Goal: Task Accomplishment & Management: Use online tool/utility

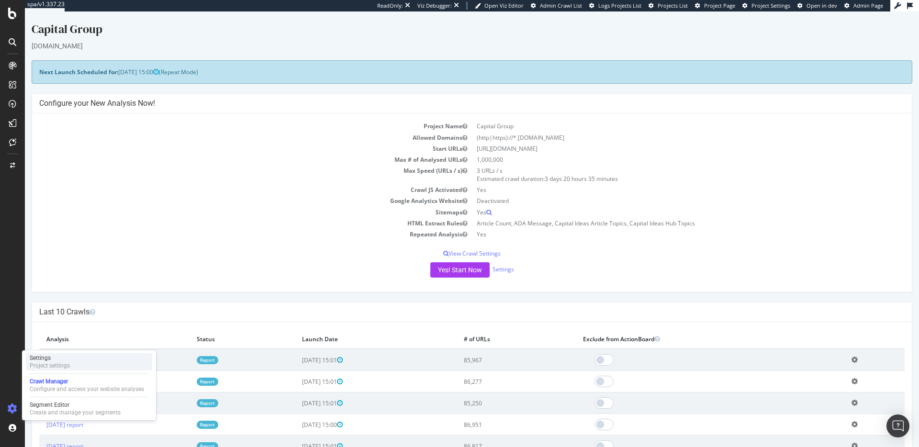
click at [56, 366] on div "Project settings" at bounding box center [50, 366] width 40 height 8
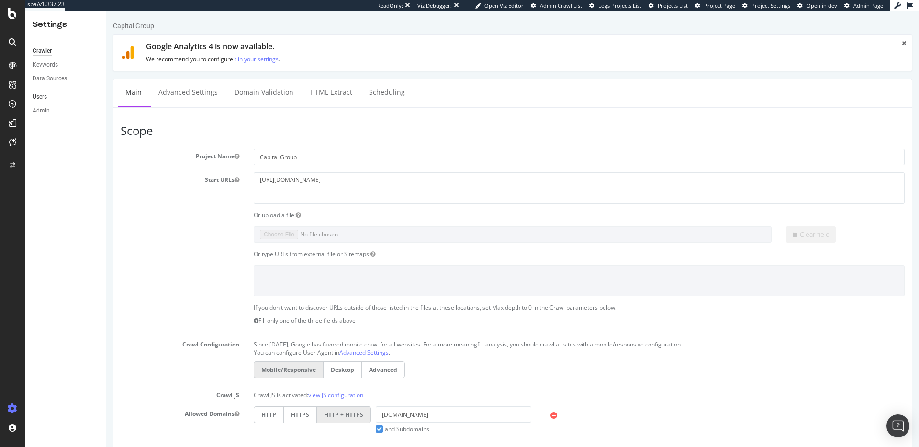
click at [48, 94] on link "Users" at bounding box center [66, 97] width 67 height 10
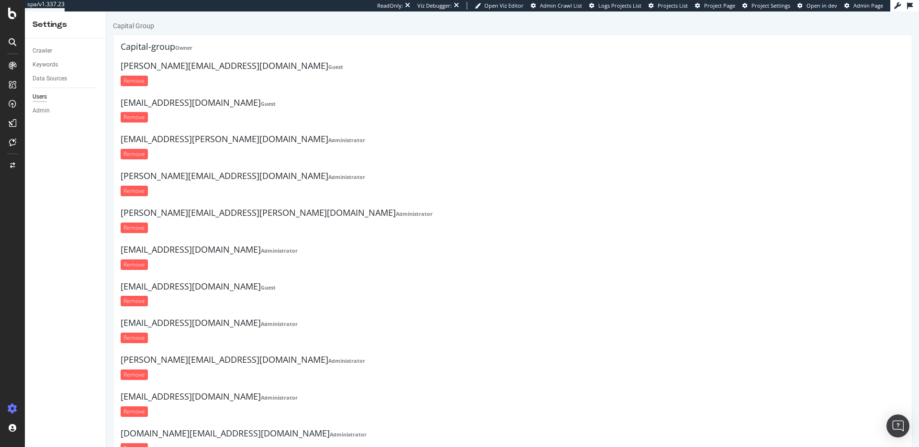
scroll to position [271, 0]
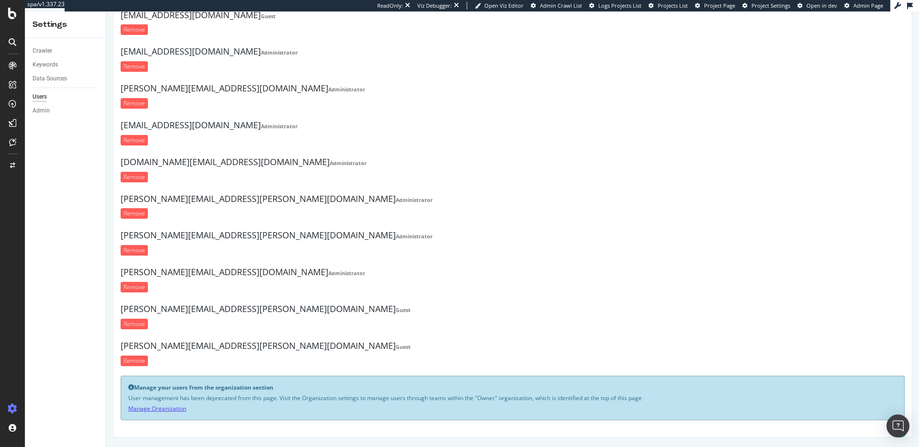
click at [154, 408] on link "Manage Organization" at bounding box center [157, 408] width 58 height 8
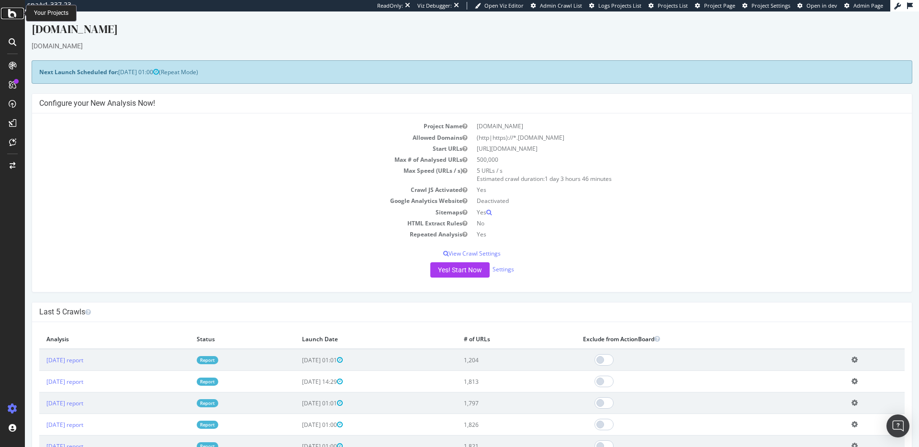
click at [14, 9] on icon at bounding box center [12, 13] width 9 height 11
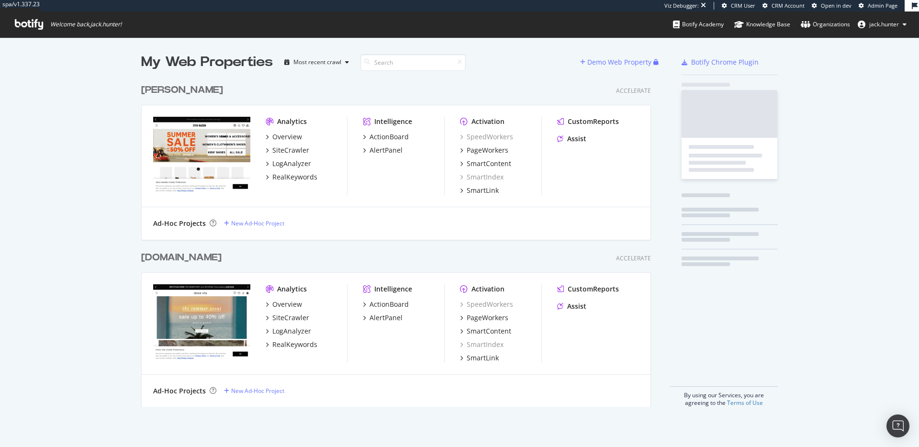
scroll to position [335, 517]
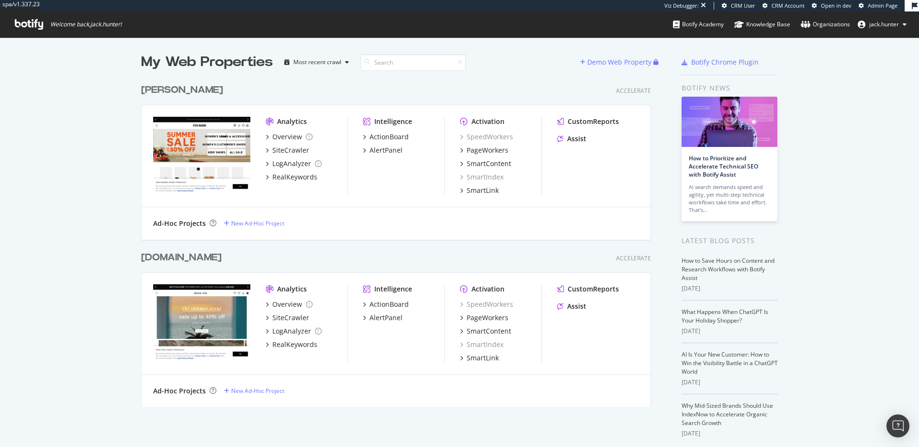
click at [195, 257] on div "[DOMAIN_NAME]" at bounding box center [181, 258] width 80 height 14
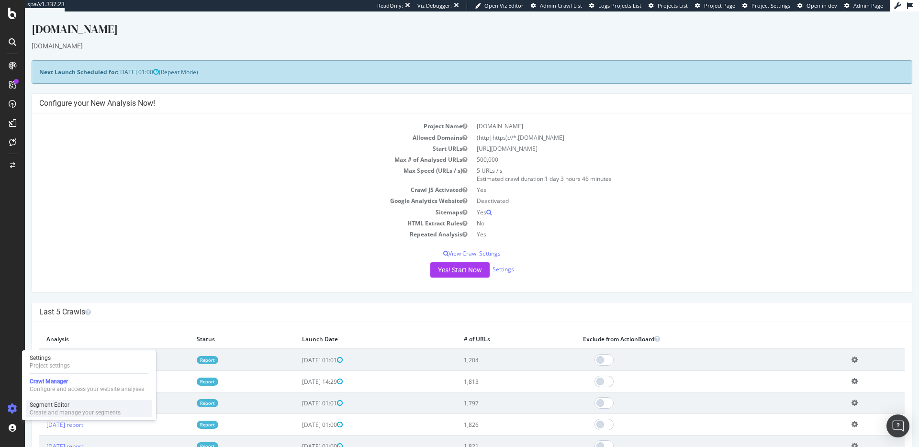
click at [59, 400] on div "Segment Editor Create and manage your segments" at bounding box center [89, 408] width 126 height 17
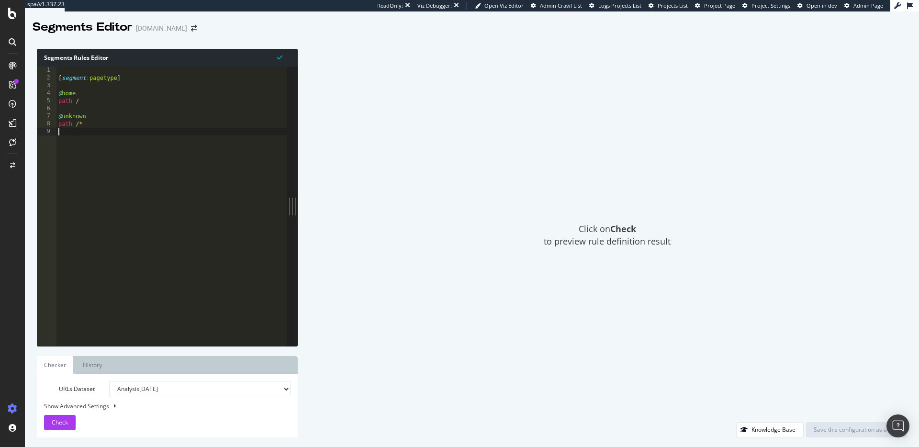
click at [83, 141] on div "[ segment : pagetype ] @ home path / @ unknown path /*" at bounding box center [171, 214] width 231 height 295
